Goal: Task Accomplishment & Management: Manage account settings

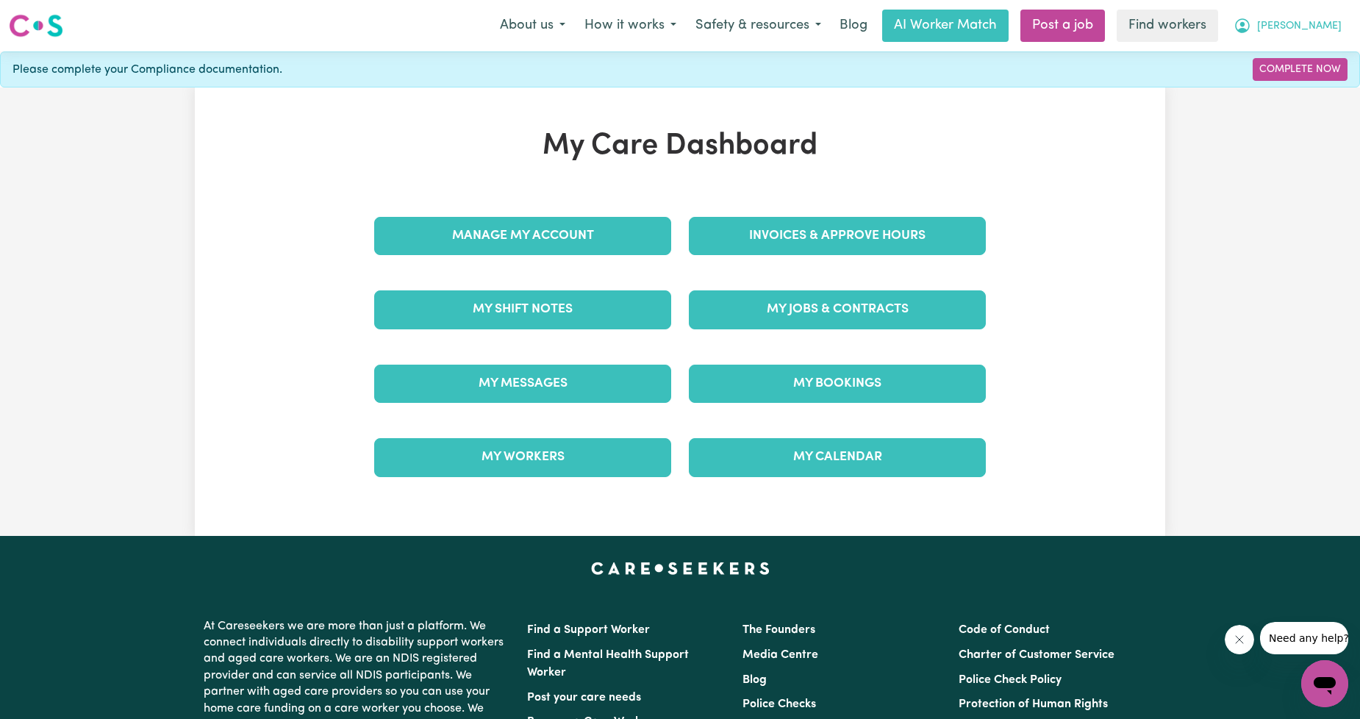
click at [1338, 24] on button "[PERSON_NAME]" at bounding box center [1287, 25] width 127 height 31
click at [1113, 135] on div "My Care Dashboard Manage My Account Invoices & Approve Hours My Shift Notes My …" at bounding box center [680, 312] width 971 height 366
click at [1320, 18] on button "[PERSON_NAME]" at bounding box center [1287, 25] width 127 height 31
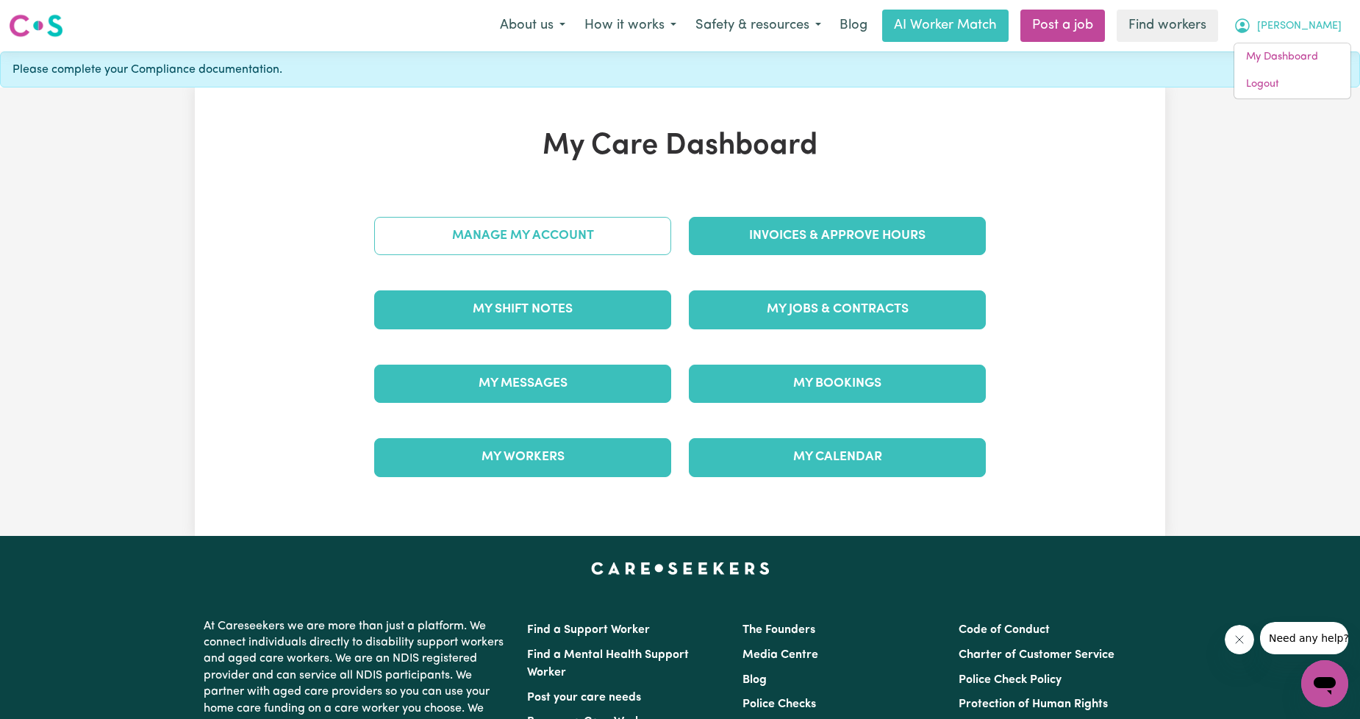
click at [587, 232] on link "Manage My Account" at bounding box center [522, 236] width 297 height 38
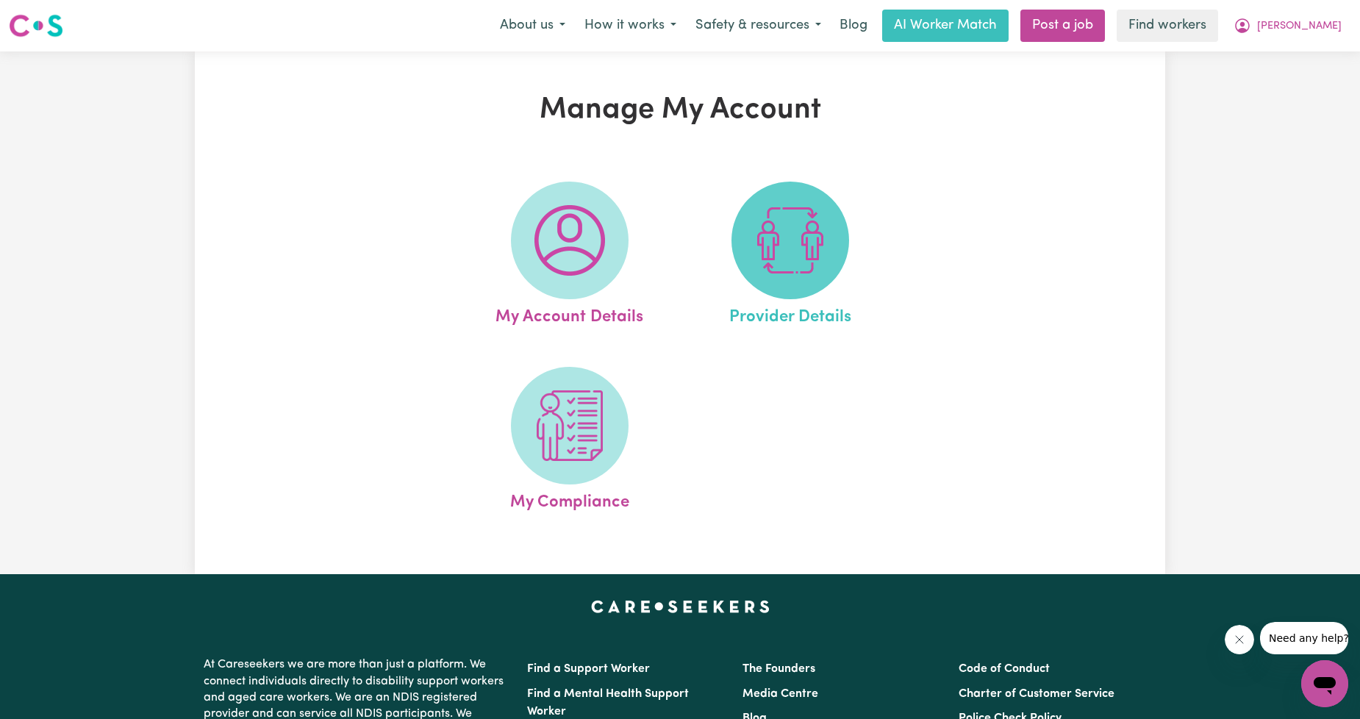
click at [799, 275] on img at bounding box center [790, 240] width 71 height 71
select select "AGED_HOME_CARE"
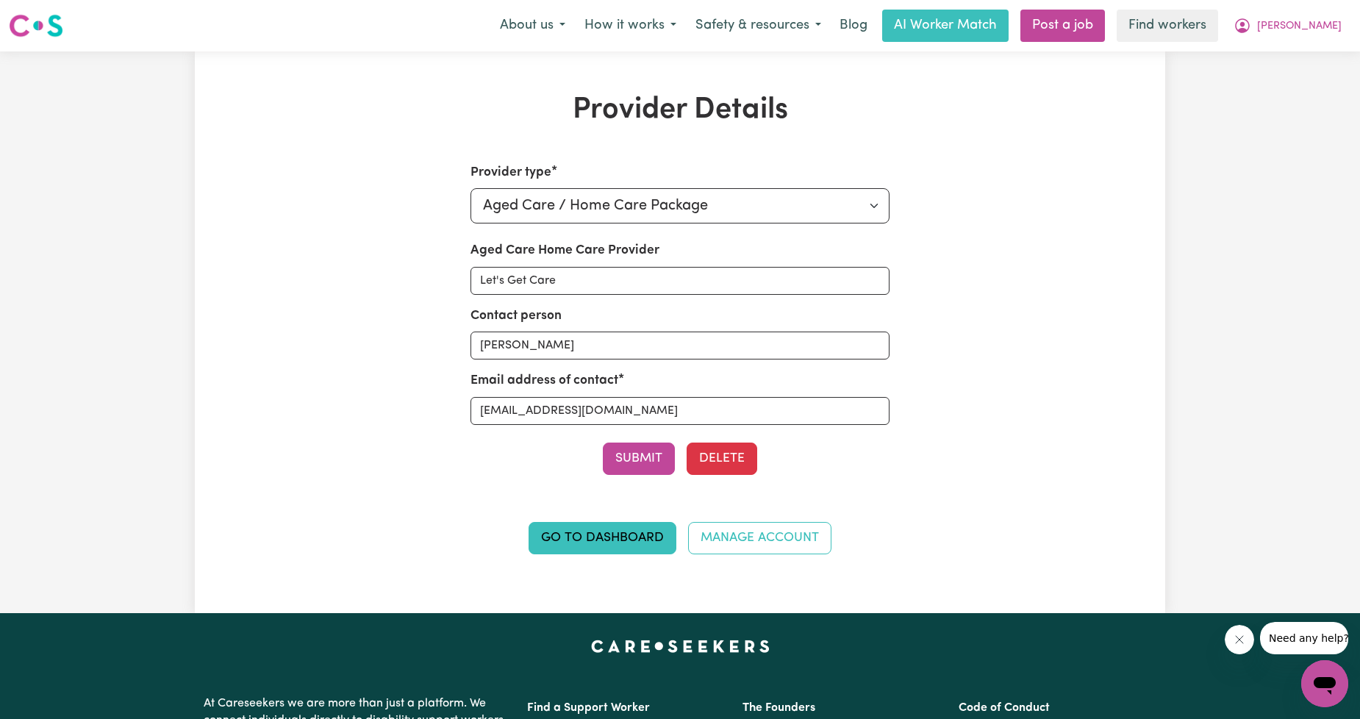
click at [601, 393] on div "Email address of contact [EMAIL_ADDRESS][DOMAIN_NAME]" at bounding box center [681, 397] width 420 height 53
click at [592, 408] on input "[EMAIL_ADDRESS][DOMAIN_NAME]" at bounding box center [681, 411] width 420 height 28
paste input "[EMAIL_ADDRESS][DOMAIN_NAME]"
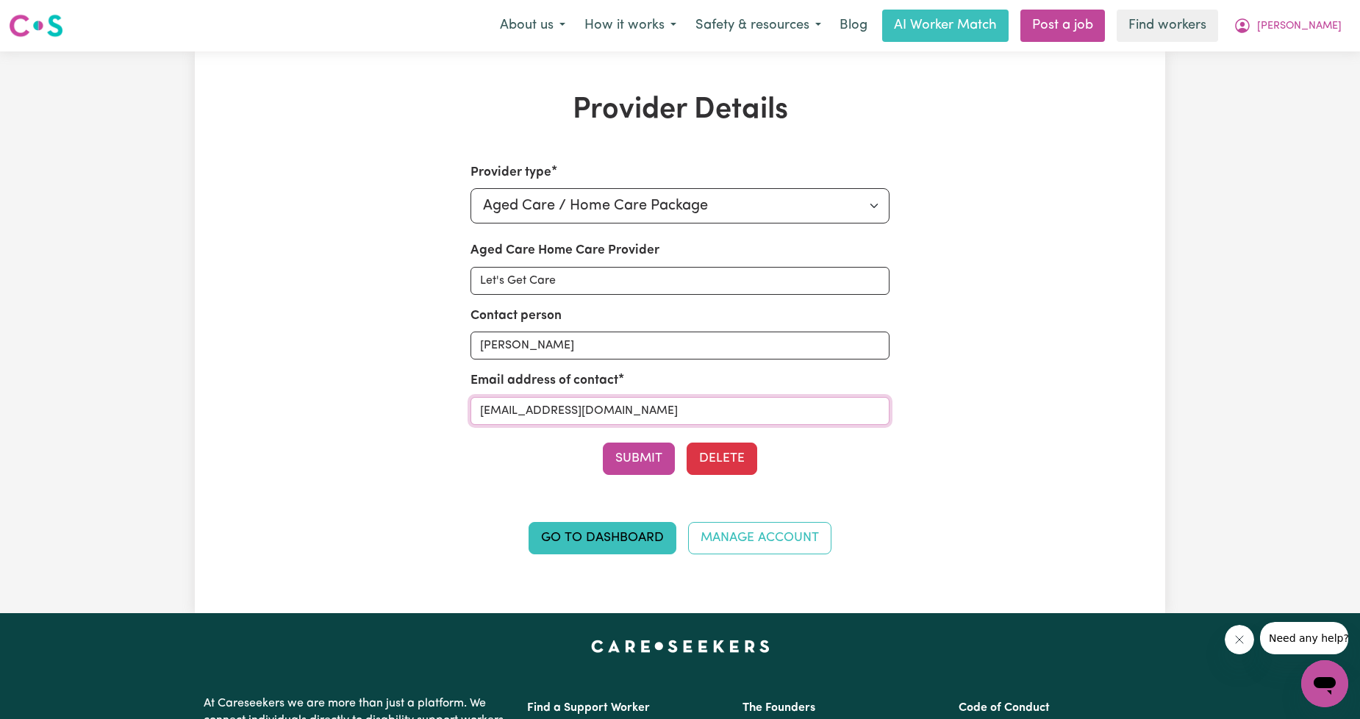
type input "[EMAIL_ADDRESS][DOMAIN_NAME]"
click at [554, 324] on label "Contact person" at bounding box center [516, 316] width 91 height 19
click at [554, 332] on input "[PERSON_NAME]" at bounding box center [681, 346] width 420 height 28
click at [554, 324] on label "Contact person" at bounding box center [516, 316] width 91 height 19
click at [554, 332] on input "[PERSON_NAME]" at bounding box center [681, 346] width 420 height 28
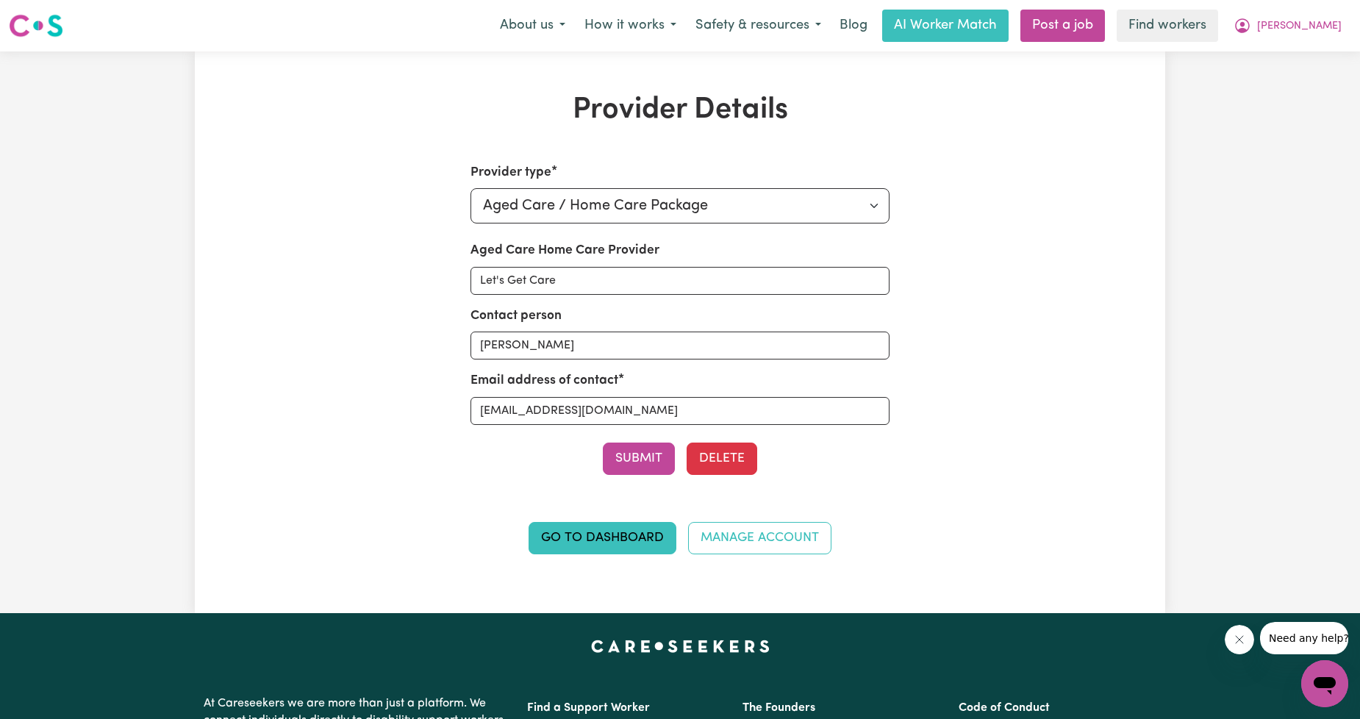
click at [554, 324] on label "Contact person" at bounding box center [516, 316] width 91 height 19
click at [554, 332] on input "[PERSON_NAME]" at bounding box center [681, 346] width 420 height 28
click at [563, 332] on input "[PERSON_NAME] Contact person" at bounding box center [681, 346] width 420 height 28
click at [564, 332] on input "[PERSON_NAME] Contact person" at bounding box center [681, 346] width 420 height 28
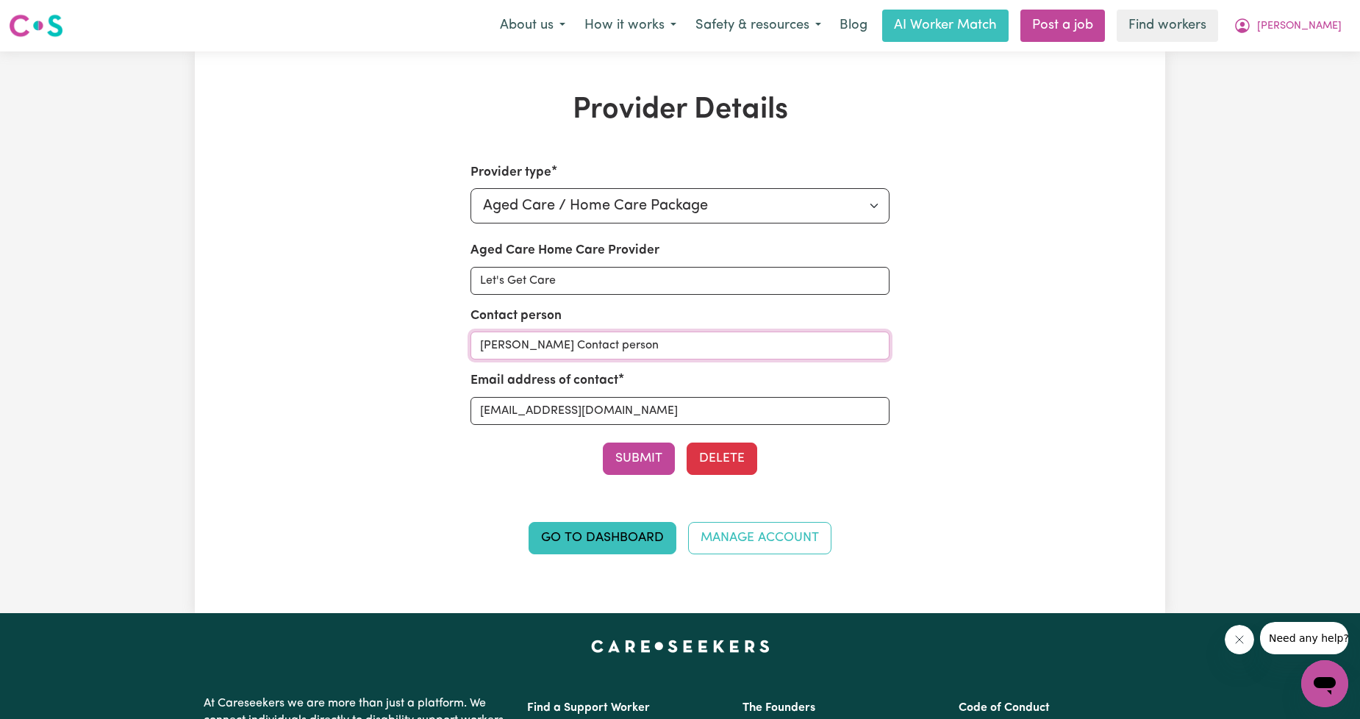
click at [564, 332] on input "[PERSON_NAME] Contact person" at bounding box center [681, 346] width 420 height 28
type input "V"
type input "[PERSON_NAME]"
click at [582, 274] on input "Let's Get Care" at bounding box center [681, 281] width 420 height 28
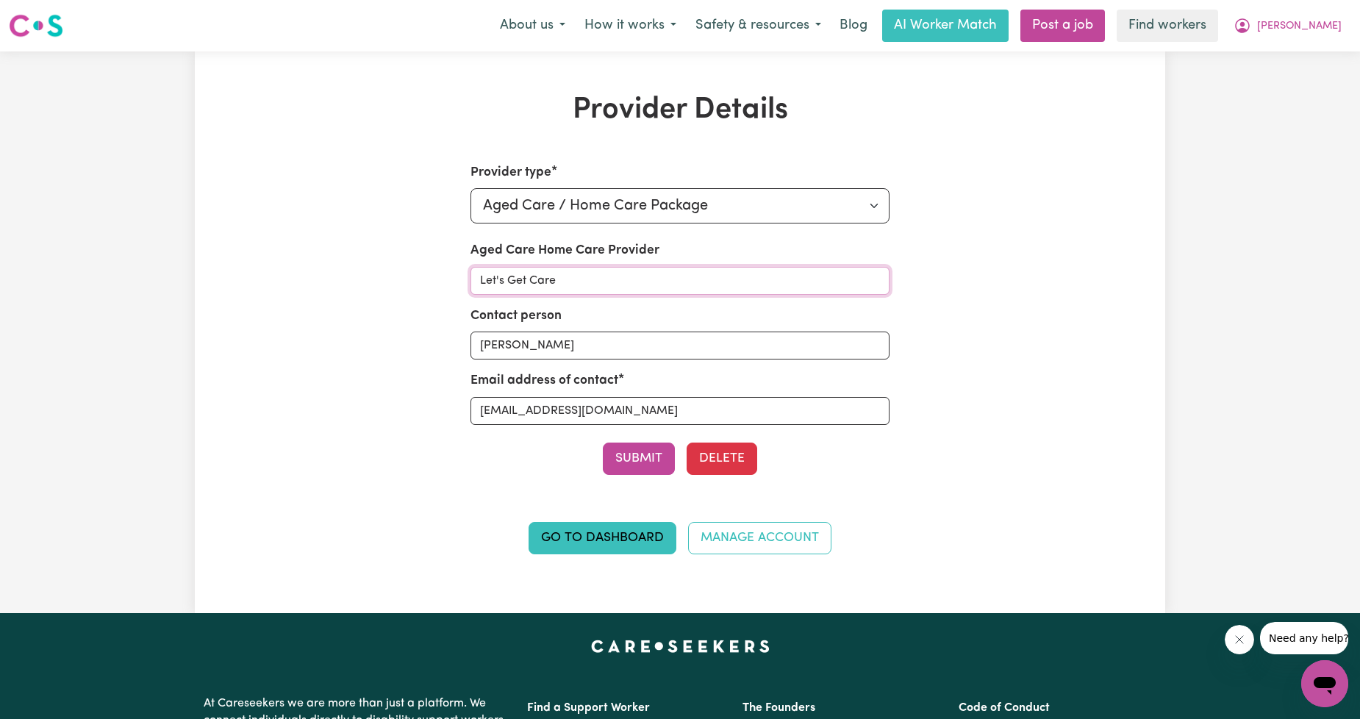
click at [582, 274] on input "Let's Get Care" at bounding box center [681, 281] width 420 height 28
type input "Lucare Group"
click at [640, 471] on button "Submit" at bounding box center [639, 459] width 72 height 32
click at [1315, 30] on span "[PERSON_NAME]" at bounding box center [1299, 26] width 85 height 16
click at [1292, 84] on link "Logout" at bounding box center [1293, 85] width 116 height 28
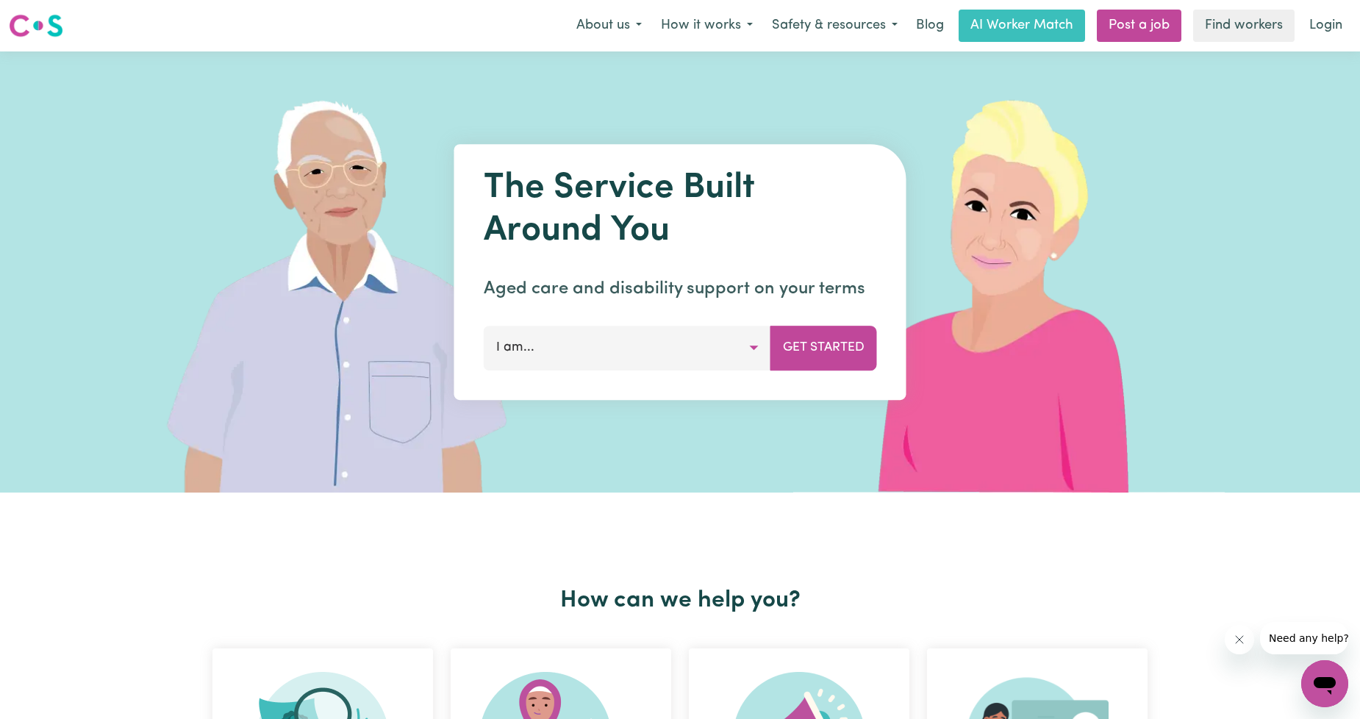
click at [1337, 34] on link "Login" at bounding box center [1326, 26] width 51 height 32
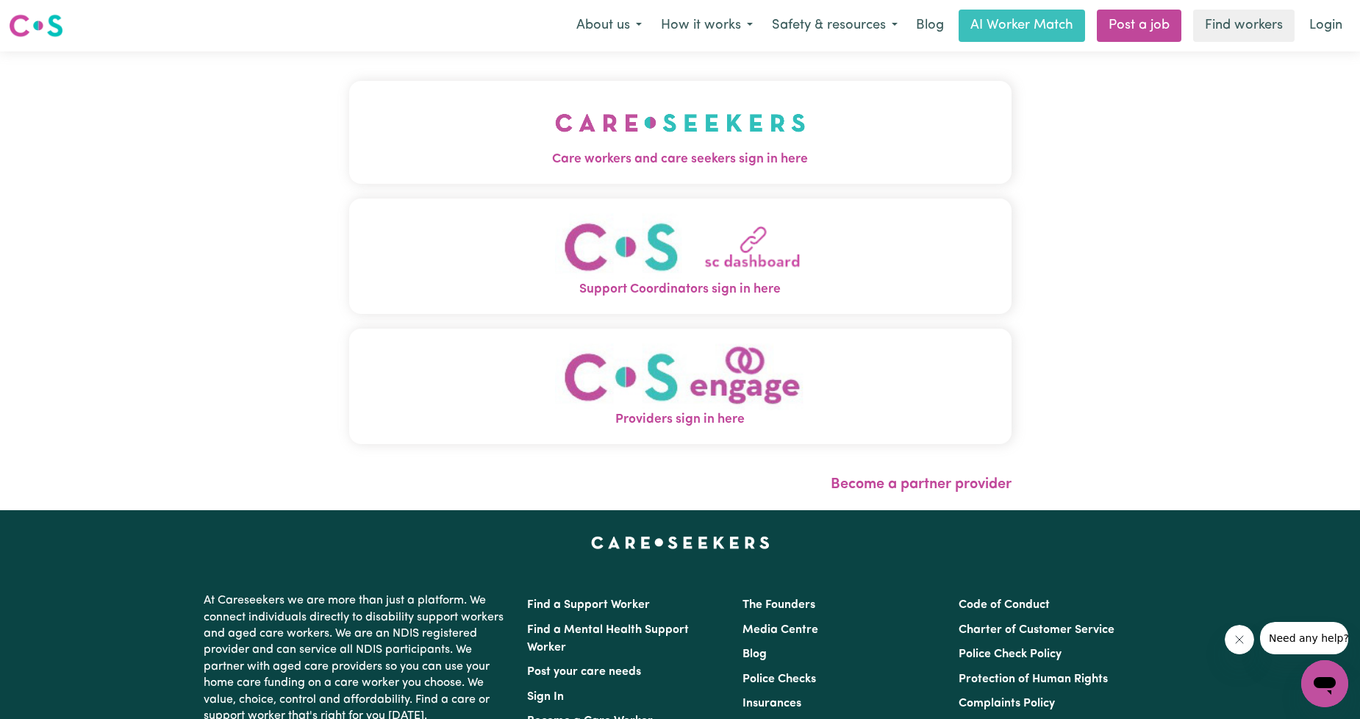
click at [621, 147] on img "Care workers and care seekers sign in here" at bounding box center [680, 123] width 251 height 54
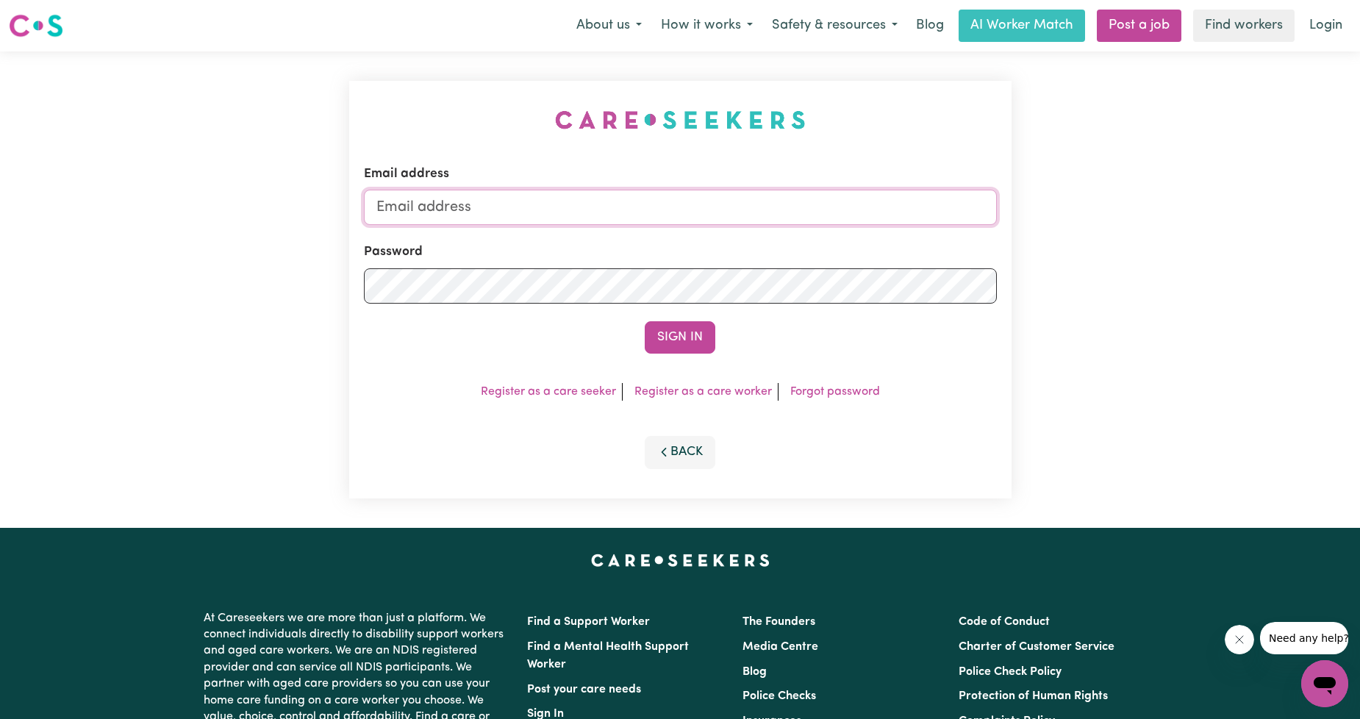
click at [627, 201] on input "Email address" at bounding box center [680, 207] width 633 height 35
drag, startPoint x: 453, startPoint y: 210, endPoint x: 765, endPoint y: 202, distance: 311.9
click at [755, 202] on input "[EMAIL_ADDRESS][PERSON_NAME][DOMAIN_NAME]" at bounding box center [680, 207] width 633 height 35
type input "[EMAIL_ADDRESS][DOMAIN_NAME]"
click at [696, 328] on button "Sign In" at bounding box center [680, 337] width 71 height 32
